Goal: Transaction & Acquisition: Book appointment/travel/reservation

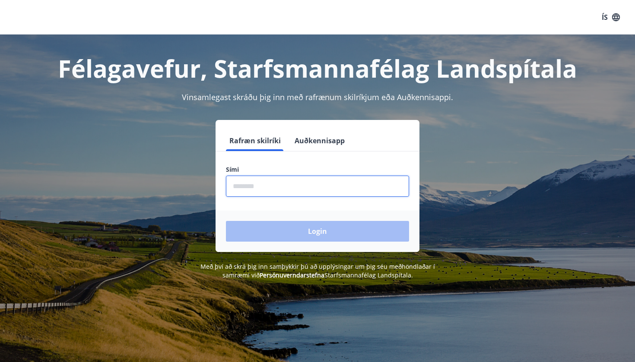
click at [247, 186] on input "phone" at bounding box center [317, 186] width 183 height 21
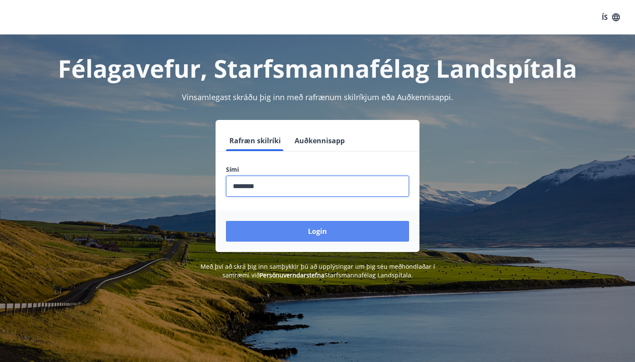
type input "********"
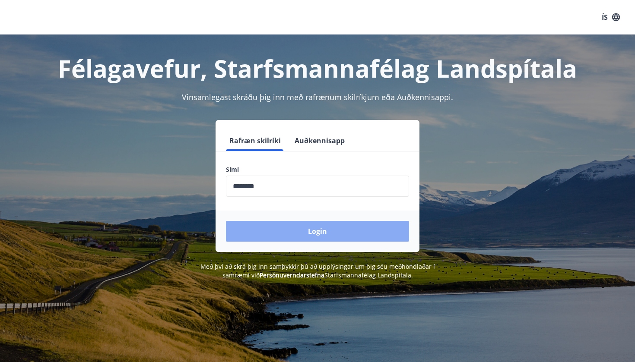
click at [285, 231] on button "Login" at bounding box center [317, 231] width 183 height 21
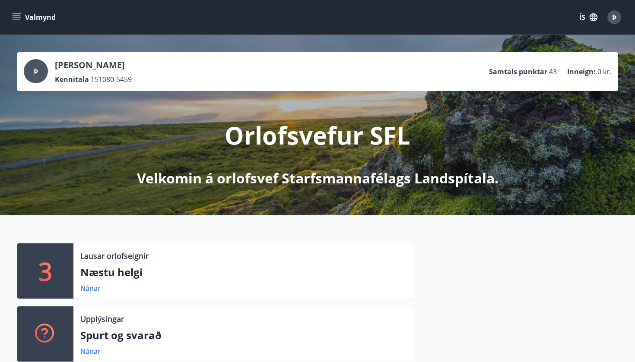
click at [20, 16] on icon "menu" at bounding box center [17, 15] width 8 height 1
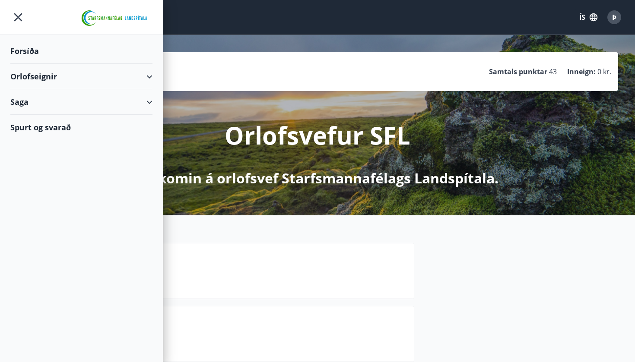
click at [36, 75] on div "Orlofseignir" at bounding box center [81, 76] width 142 height 25
click at [40, 98] on div "Framboð" at bounding box center [81, 98] width 128 height 18
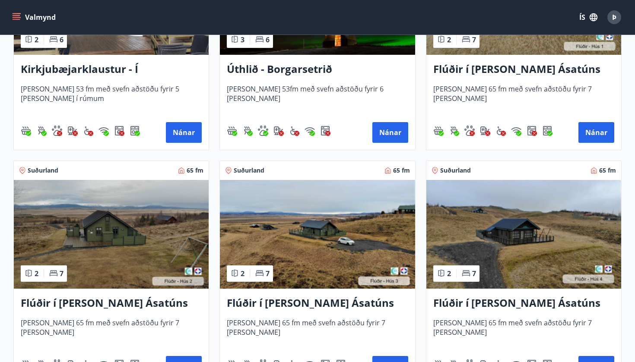
scroll to position [261, 0]
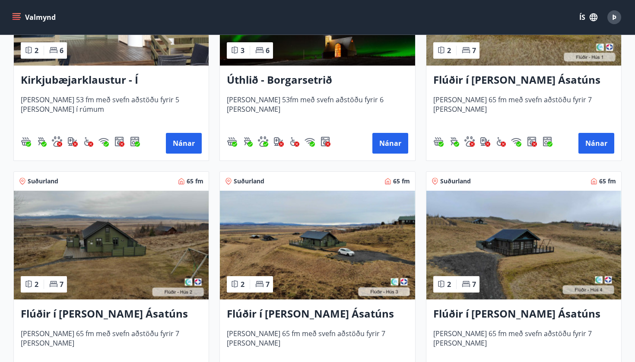
click at [101, 247] on img at bounding box center [111, 245] width 195 height 109
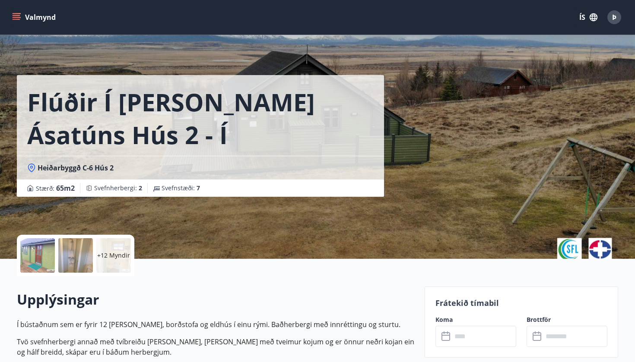
click at [114, 259] on p "+12 Myndir" at bounding box center [113, 255] width 33 height 9
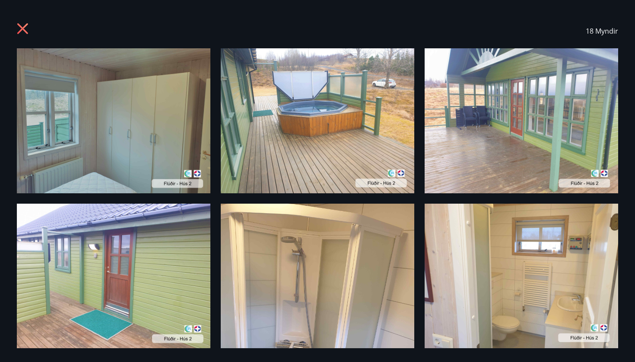
click at [102, 136] on img at bounding box center [113, 120] width 193 height 145
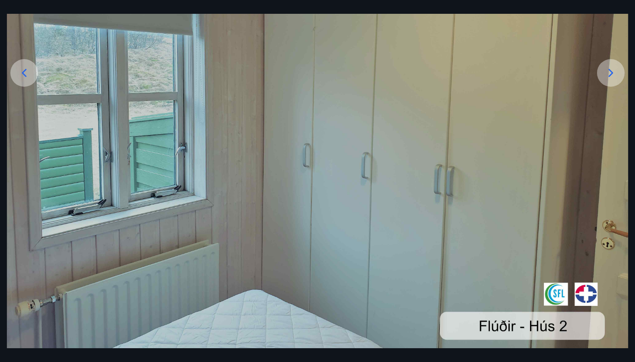
scroll to position [158, 0]
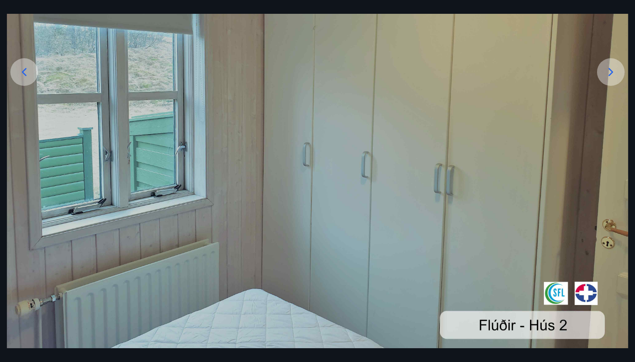
click at [606, 76] on icon at bounding box center [611, 72] width 14 height 14
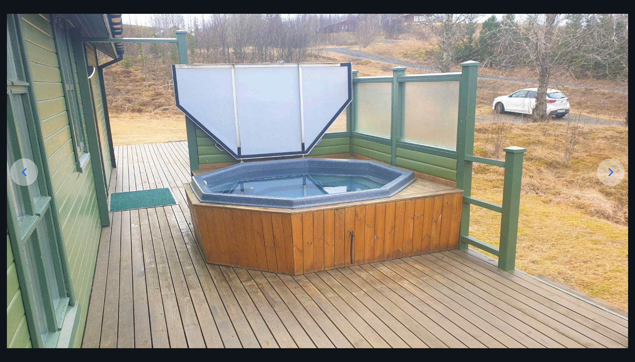
scroll to position [50, 0]
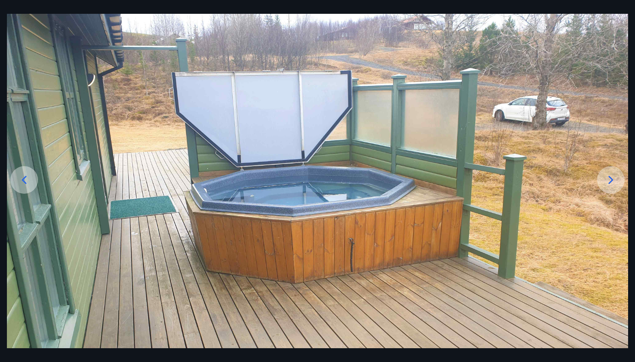
click at [614, 174] on icon at bounding box center [611, 180] width 14 height 14
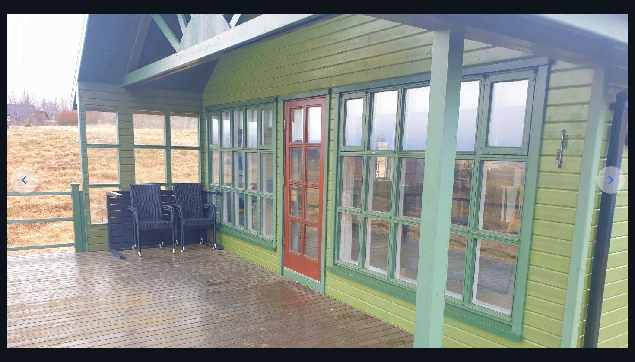
click at [614, 174] on icon at bounding box center [611, 180] width 14 height 14
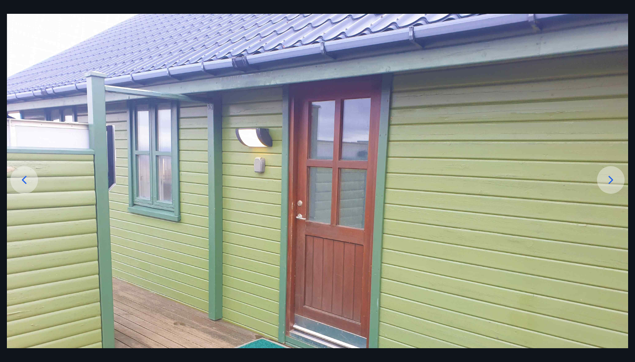
click at [614, 174] on icon at bounding box center [611, 180] width 14 height 14
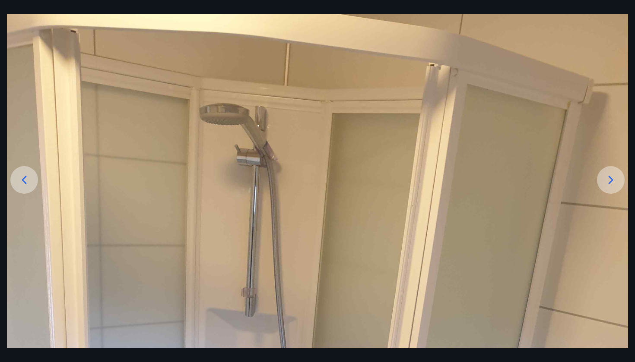
click at [614, 174] on icon at bounding box center [611, 180] width 14 height 14
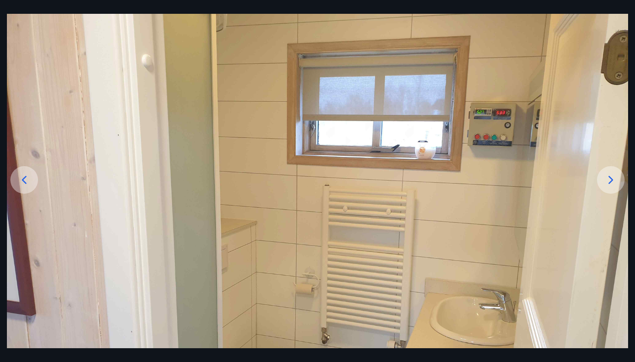
click at [614, 174] on icon at bounding box center [611, 180] width 14 height 14
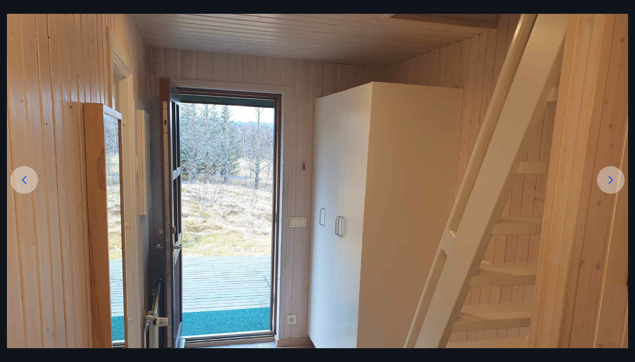
click at [614, 174] on icon at bounding box center [611, 180] width 14 height 14
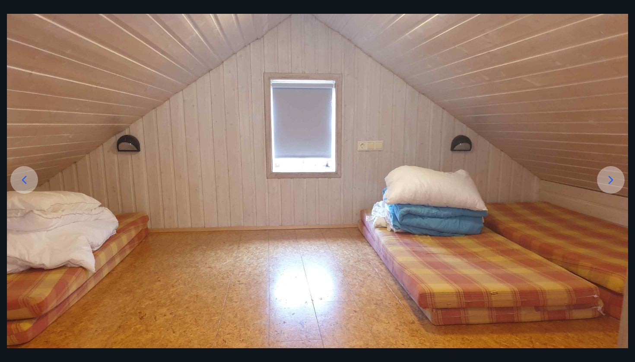
click at [614, 174] on icon at bounding box center [611, 180] width 14 height 14
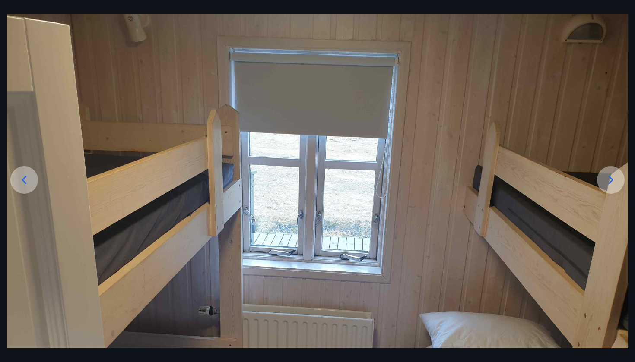
click at [614, 174] on icon at bounding box center [611, 180] width 14 height 14
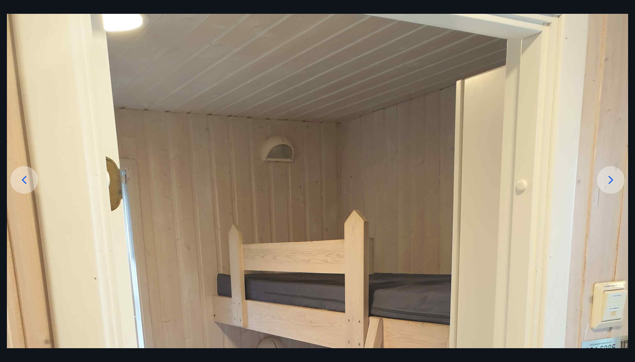
click at [614, 174] on icon at bounding box center [611, 180] width 14 height 14
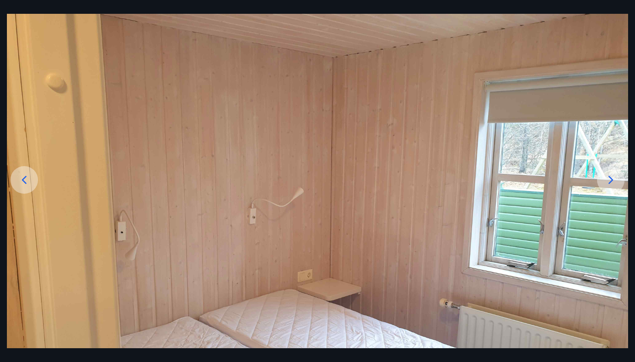
click at [614, 174] on icon at bounding box center [611, 180] width 14 height 14
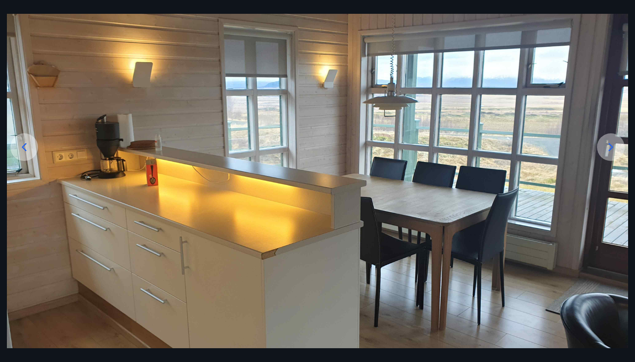
scroll to position [83, 0]
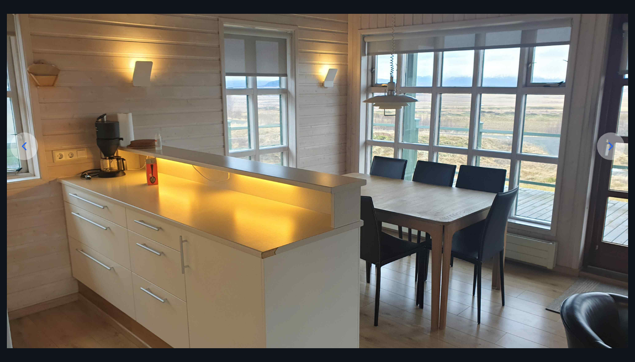
click at [610, 150] on icon at bounding box center [611, 146] width 14 height 14
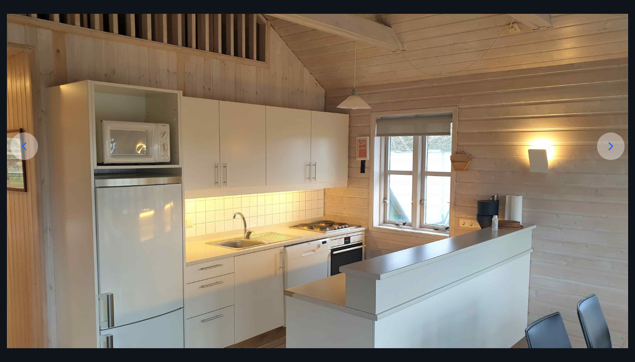
click at [610, 150] on icon at bounding box center [611, 146] width 14 height 14
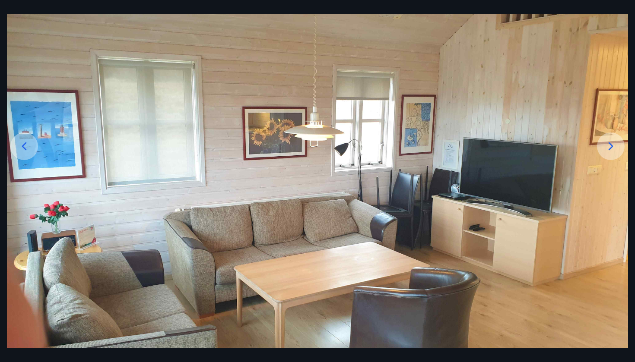
click at [610, 150] on icon at bounding box center [611, 146] width 14 height 14
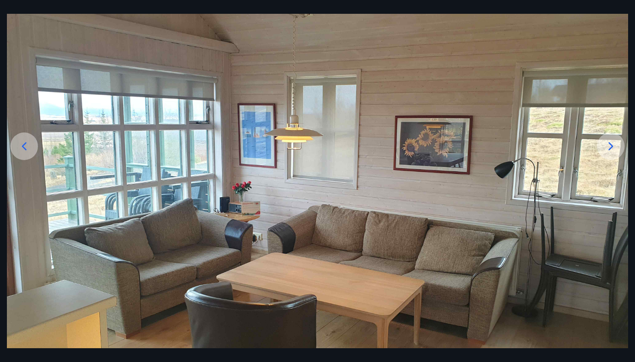
click at [610, 150] on icon at bounding box center [611, 146] width 14 height 14
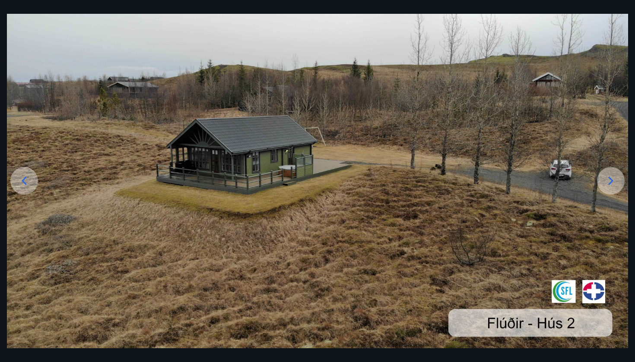
scroll to position [49, 0]
click at [615, 178] on icon at bounding box center [611, 181] width 14 height 14
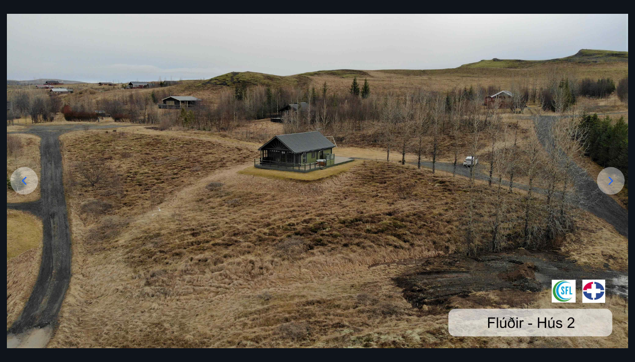
click at [615, 178] on icon at bounding box center [611, 181] width 14 height 14
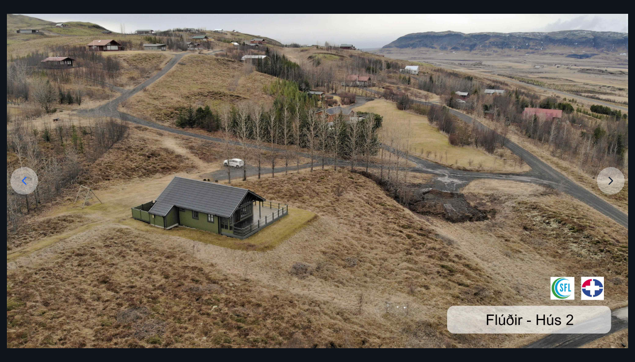
click at [608, 179] on img at bounding box center [317, 174] width 621 height 349
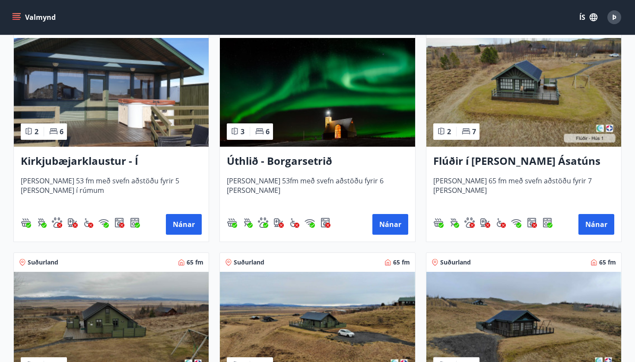
scroll to position [176, 0]
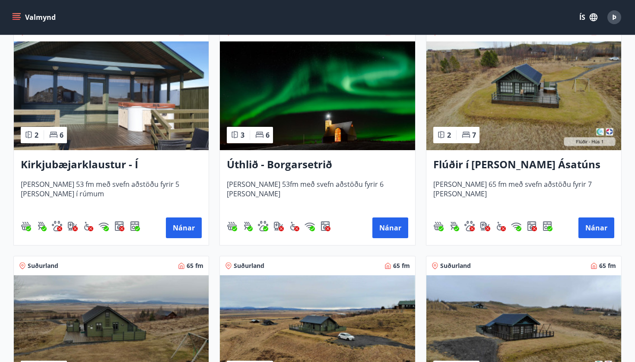
click at [463, 89] on img at bounding box center [523, 95] width 195 height 109
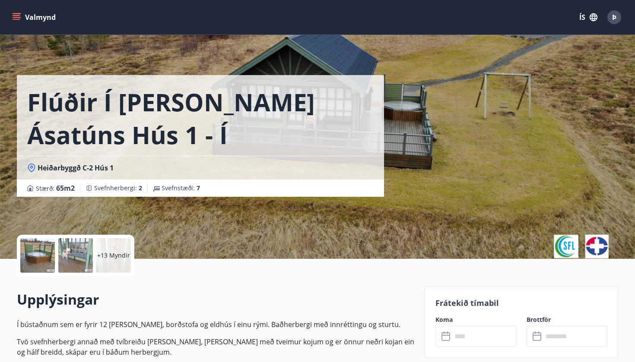
scroll to position [49, 0]
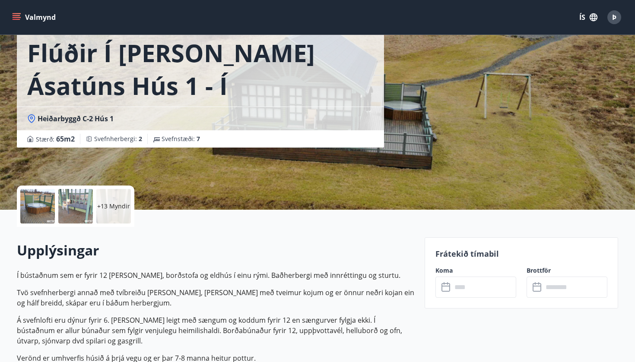
click at [110, 207] on p "+13 Myndir" at bounding box center [113, 206] width 33 height 9
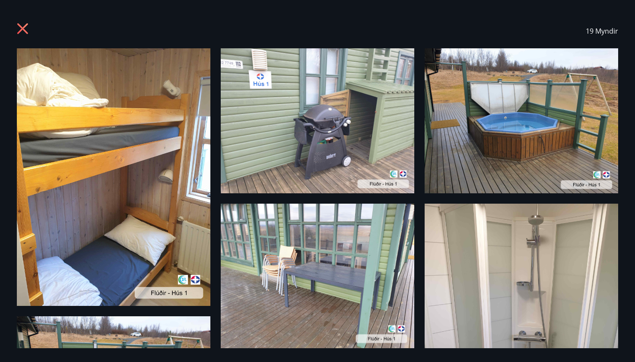
scroll to position [0, 0]
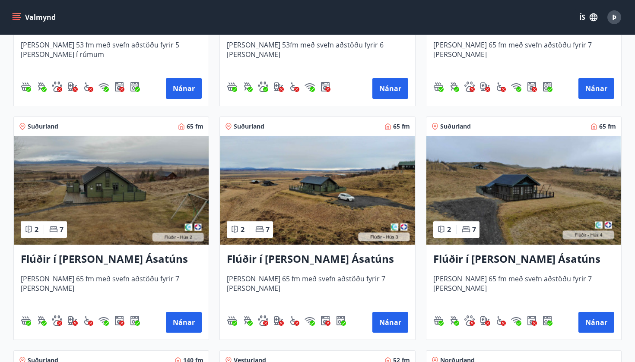
scroll to position [316, 0]
click at [137, 186] on img at bounding box center [111, 190] width 195 height 109
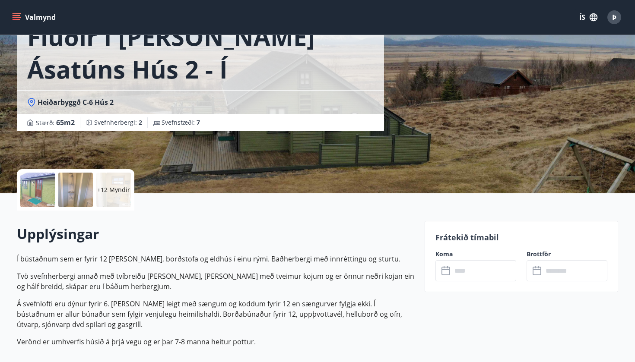
scroll to position [63, 0]
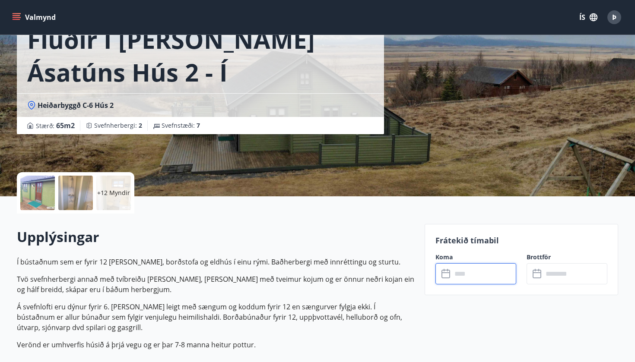
click at [464, 271] on input "text" at bounding box center [484, 273] width 64 height 21
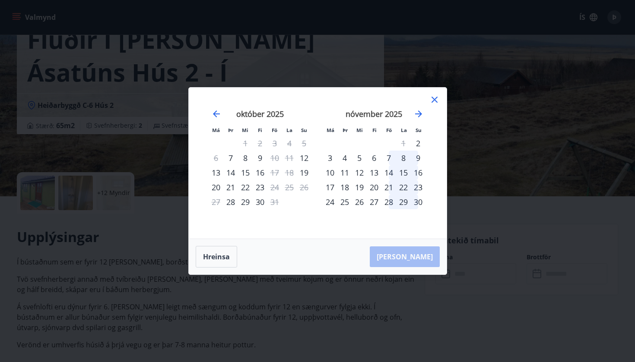
click at [390, 173] on div "14" at bounding box center [388, 172] width 15 height 15
click at [419, 172] on div "16" at bounding box center [418, 172] width 15 height 15
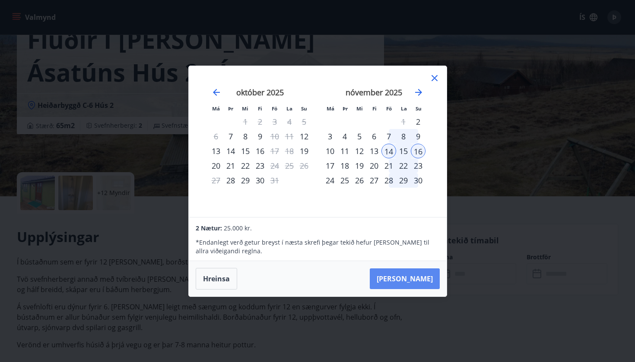
click at [419, 282] on button "Taka Frá" at bounding box center [405, 279] width 70 height 21
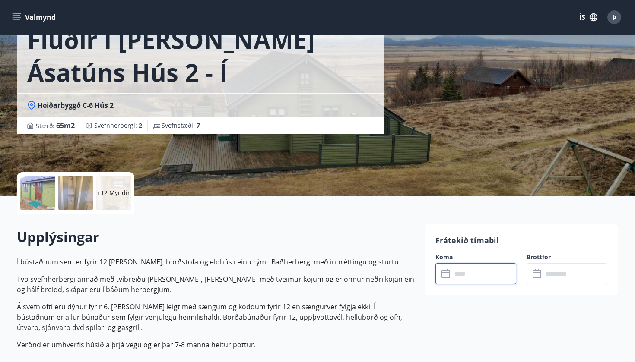
type input "******"
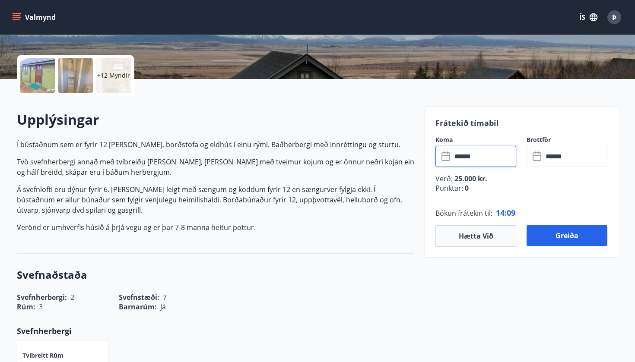
scroll to position [199, 0]
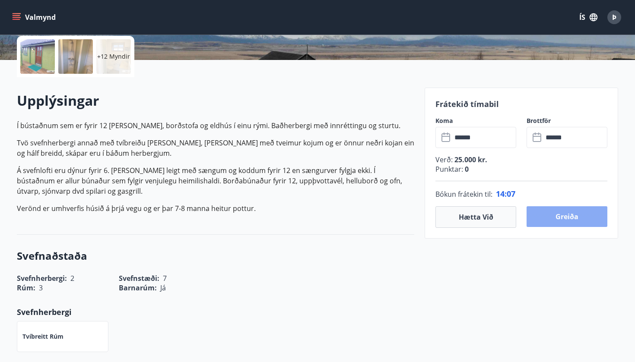
click at [570, 220] on button "Greiða" at bounding box center [566, 216] width 81 height 21
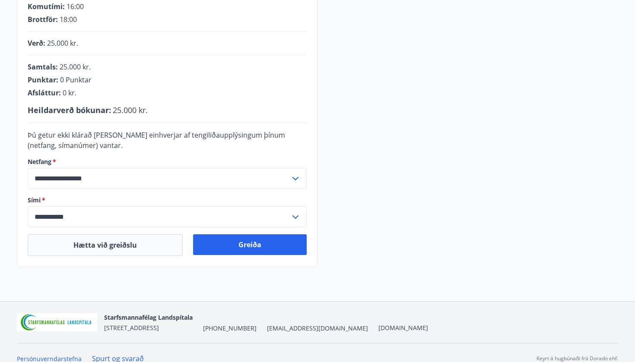
scroll to position [199, 0]
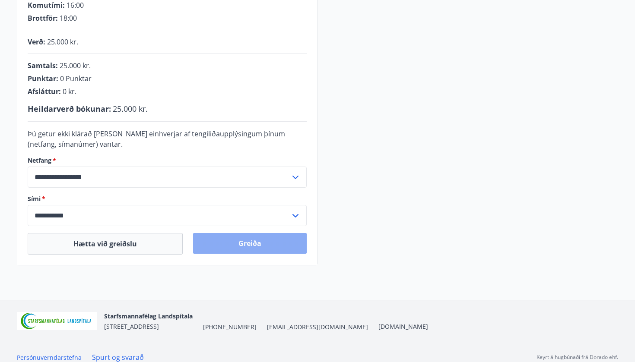
click at [255, 245] on button "Greiða" at bounding box center [250, 243] width 114 height 21
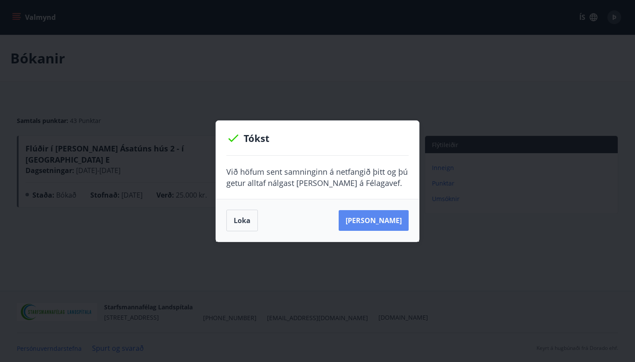
click at [381, 222] on button "Sjá samning" at bounding box center [374, 220] width 70 height 21
click at [383, 218] on button "Sjá samning" at bounding box center [374, 220] width 70 height 21
click at [239, 219] on button "Loka" at bounding box center [242, 221] width 32 height 22
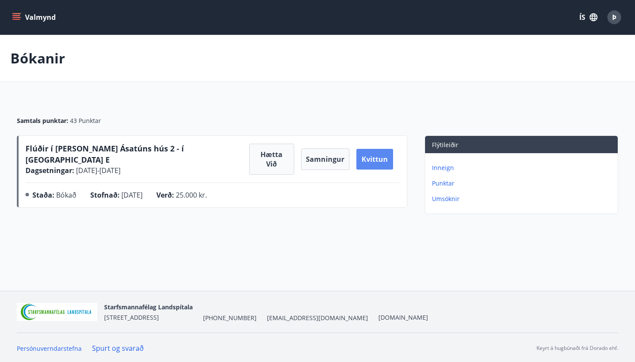
click at [377, 155] on button "Kvittun" at bounding box center [374, 159] width 37 height 21
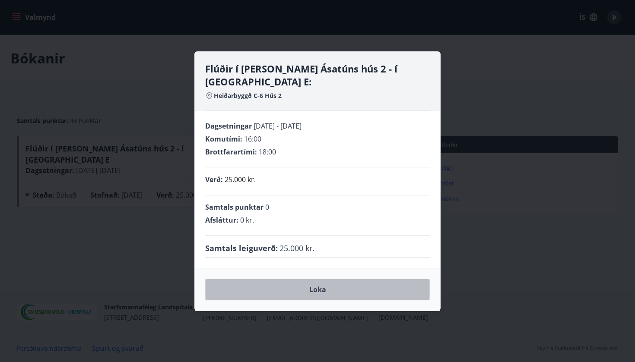
click at [317, 286] on button "Loka" at bounding box center [317, 290] width 225 height 22
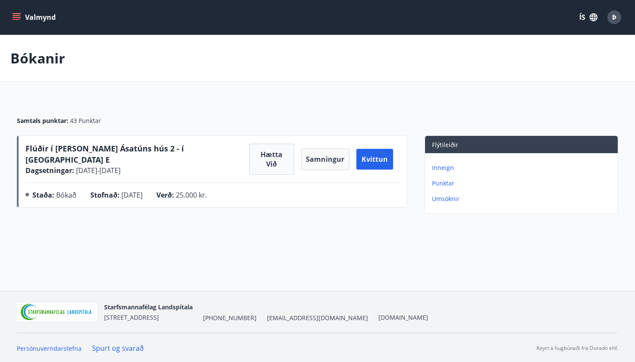
click at [15, 16] on icon "menu" at bounding box center [17, 15] width 8 height 1
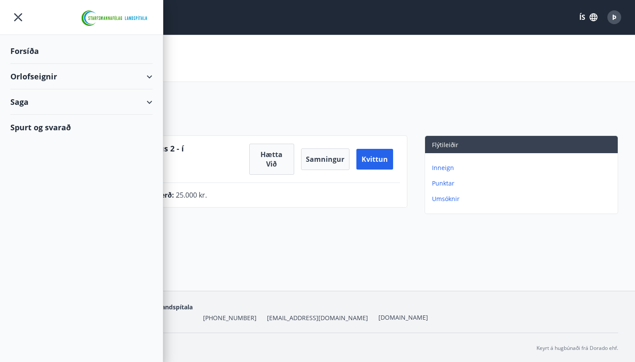
click at [152, 78] on div "Orlofseignir" at bounding box center [81, 76] width 142 height 25
click at [28, 53] on div "Forsíða" at bounding box center [81, 50] width 142 height 25
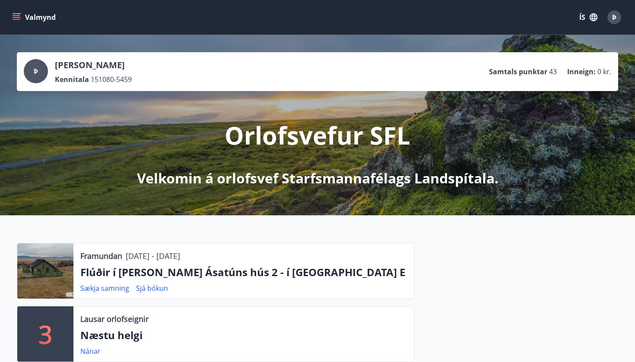
click at [19, 17] on icon "menu" at bounding box center [16, 17] width 9 height 9
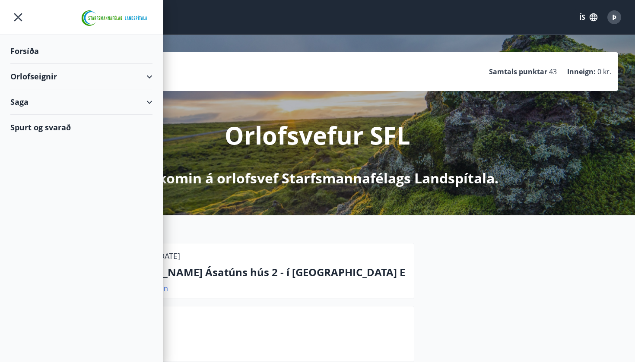
click at [59, 128] on div "Spurt og svarað" at bounding box center [81, 127] width 142 height 25
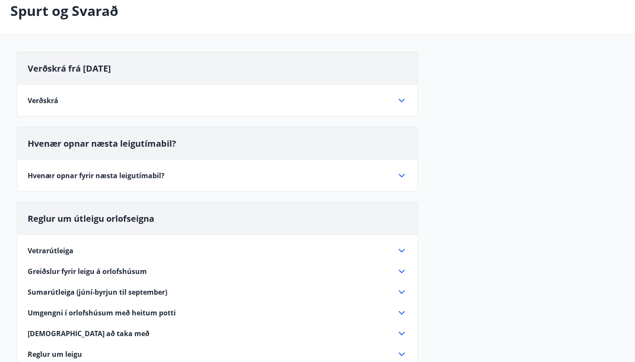
scroll to position [70, 0]
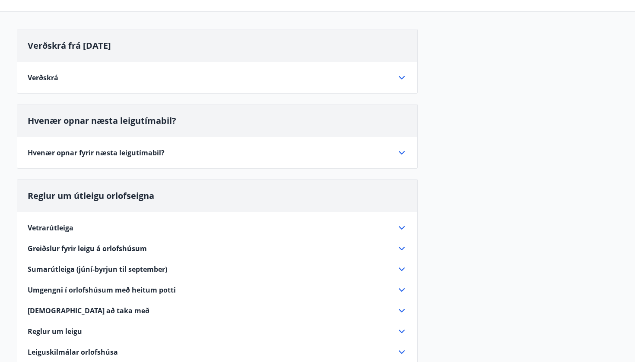
click at [399, 152] on icon at bounding box center [402, 152] width 6 height 3
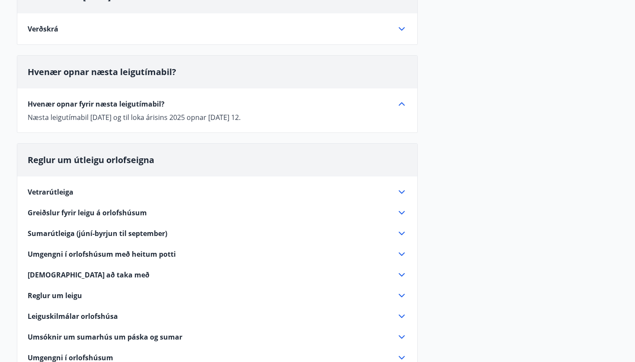
scroll to position [120, 0]
click at [402, 191] on icon at bounding box center [401, 192] width 10 height 10
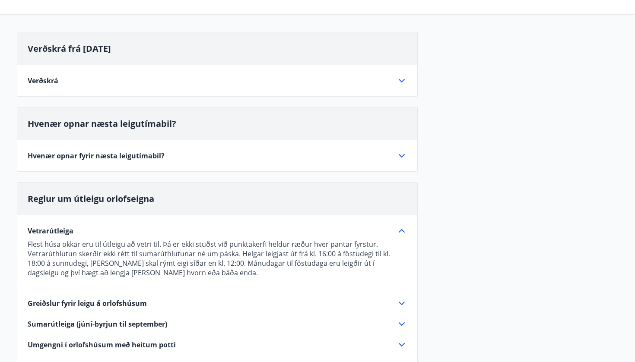
scroll to position [55, 0]
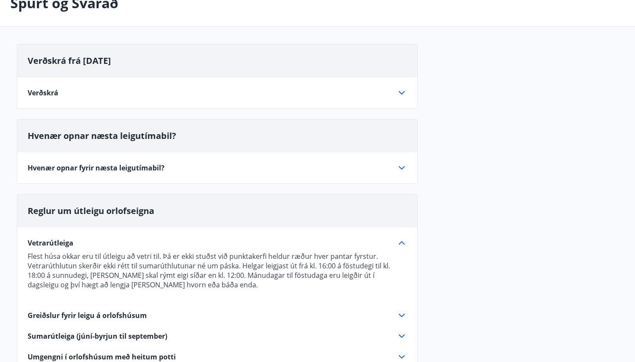
click at [137, 168] on span "Hvenær opnar fyrir næsta leigutímabil?" at bounding box center [96, 168] width 137 height 10
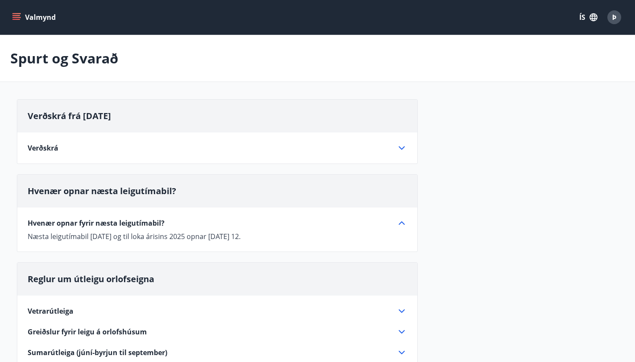
scroll to position [0, 0]
click at [16, 18] on icon "menu" at bounding box center [16, 17] width 9 height 9
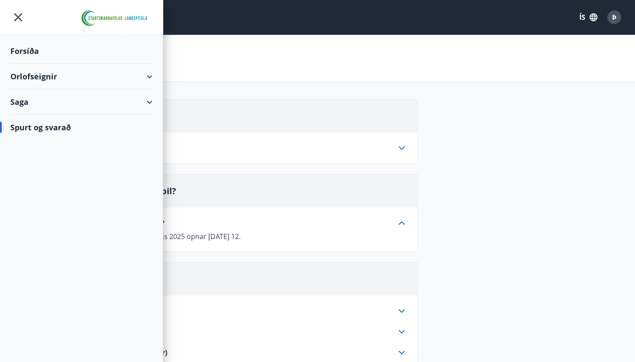
click at [29, 73] on div "Orlofseignir" at bounding box center [81, 76] width 142 height 25
click at [40, 121] on div "Bókunardagatal" at bounding box center [81, 117] width 128 height 18
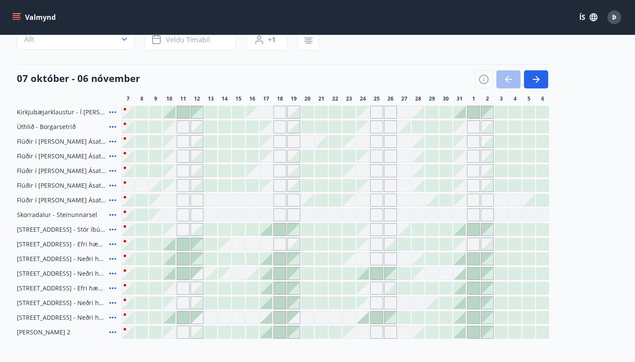
scroll to position [83, 0]
click at [538, 76] on icon "button" at bounding box center [536, 78] width 10 height 10
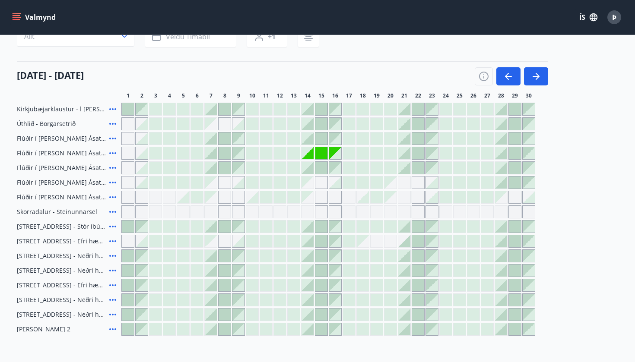
scroll to position [90, 0]
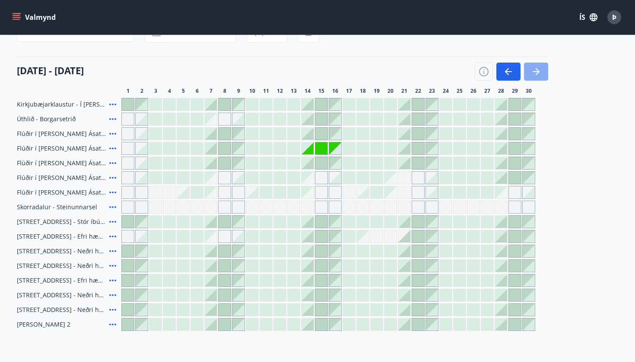
click at [533, 74] on icon "button" at bounding box center [536, 72] width 10 height 10
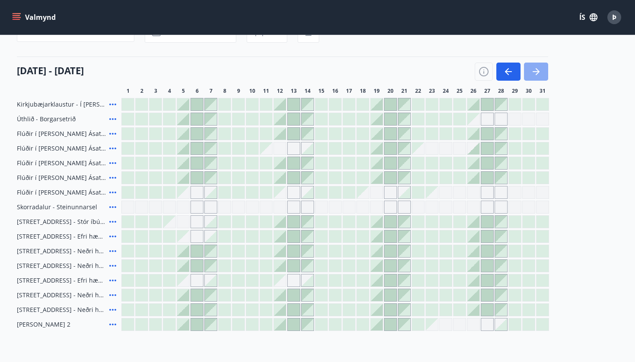
click at [540, 70] on icon "button" at bounding box center [536, 72] width 10 height 10
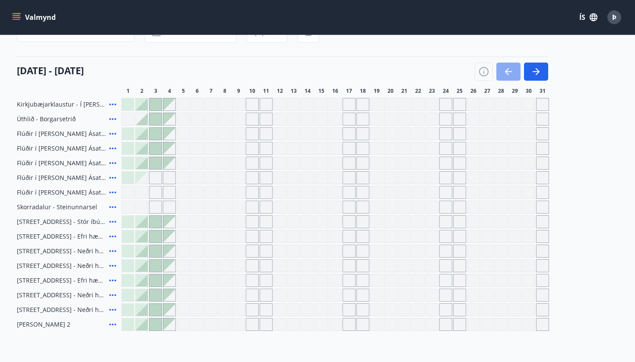
click at [510, 71] on icon "button" at bounding box center [508, 72] width 10 height 10
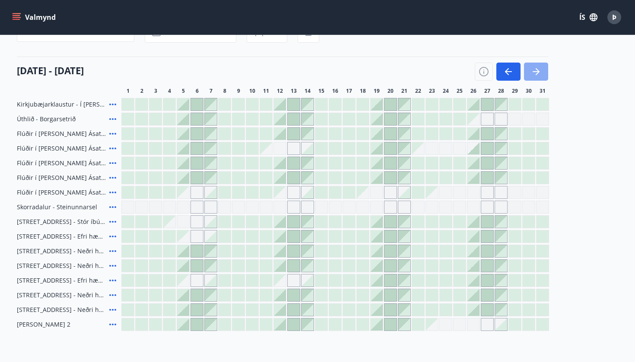
click at [531, 70] on icon "button" at bounding box center [536, 72] width 10 height 10
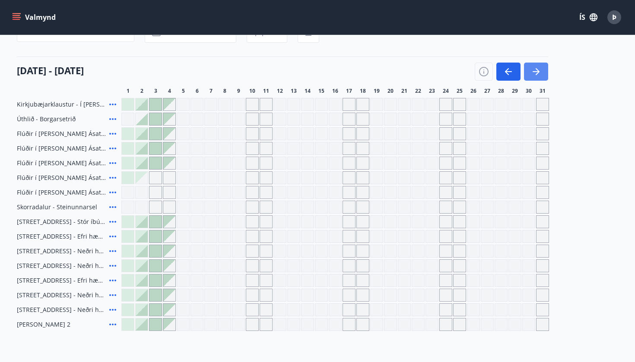
click at [531, 70] on icon "button" at bounding box center [536, 72] width 10 height 10
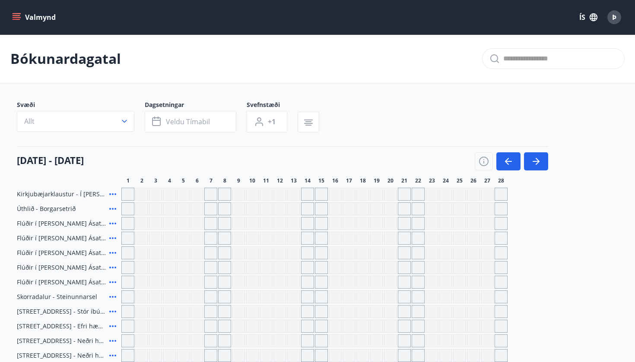
scroll to position [0, 0]
